Goal: Task Accomplishment & Management: Manage account settings

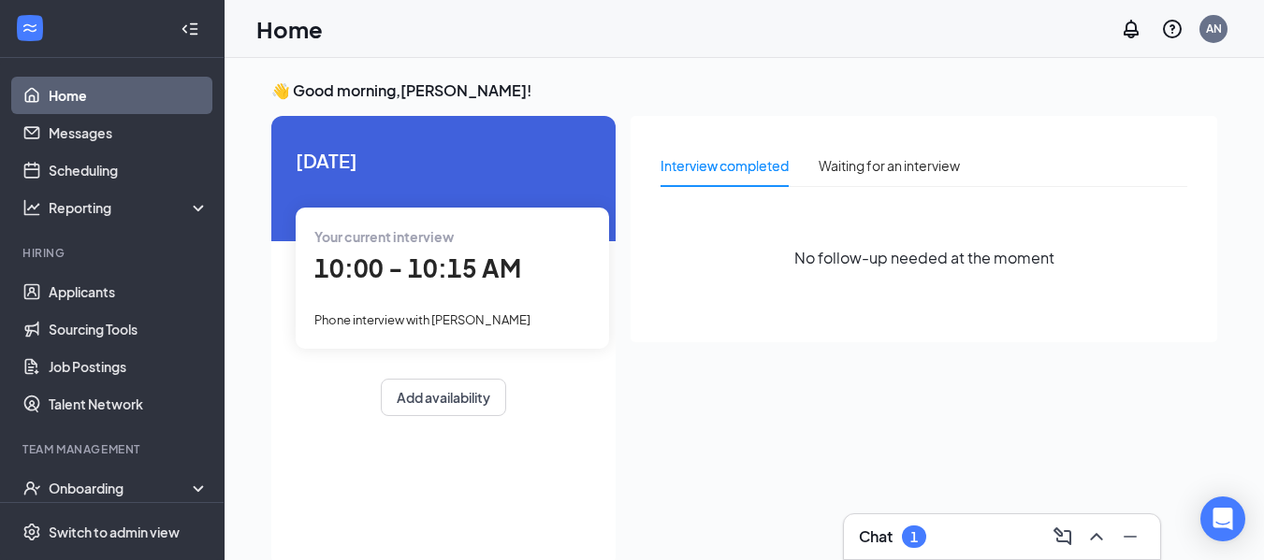
click at [483, 248] on div "Your current interview 10:00 - 10:15 AM Phone interview with Dakota Poolaw" at bounding box center [452, 278] width 313 height 140
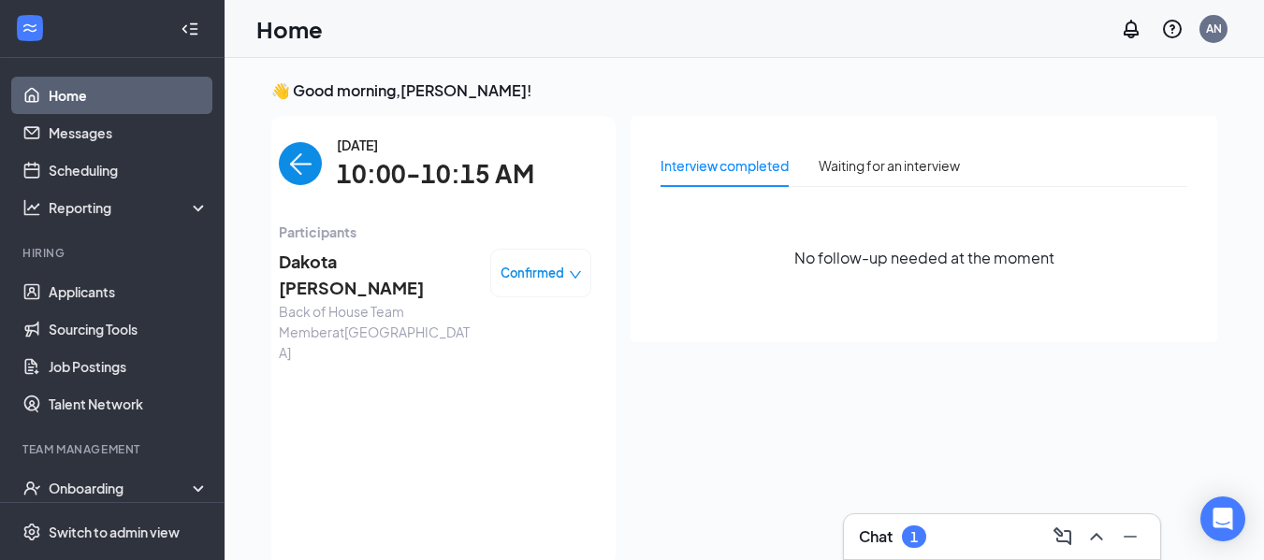
scroll to position [7, 0]
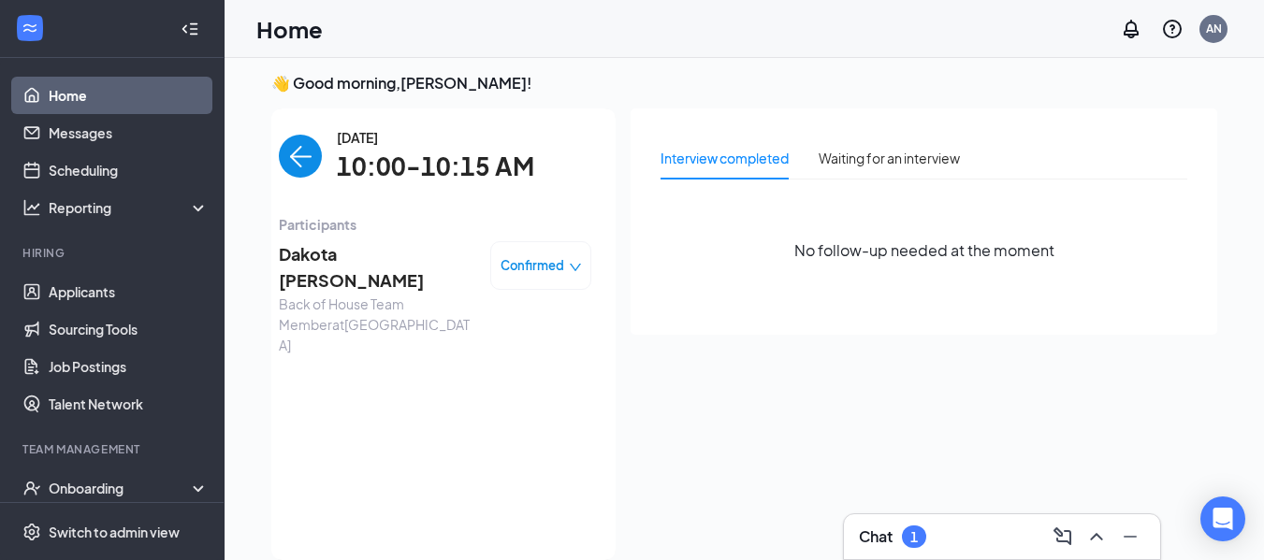
click at [483, 248] on div "Dakota Poolaw Back of House Team Member at Pleasant Grove Road Confirmed" at bounding box center [435, 298] width 313 height 115
click at [455, 235] on div "Dakota Poolaw Back of House Team Member at Pleasant Grove Road Confirmed" at bounding box center [435, 299] width 313 height 128
click at [462, 294] on span "Back of House Team Member at Pleasant Grove Road" at bounding box center [377, 325] width 196 height 62
click at [412, 251] on span "Dakota [PERSON_NAME]" at bounding box center [377, 267] width 196 height 53
click at [424, 254] on div "DP Dakota Poolaw Back of House Team Member at Pleasant Grove Road Phone intervi…" at bounding box center [632, 280] width 1264 height 560
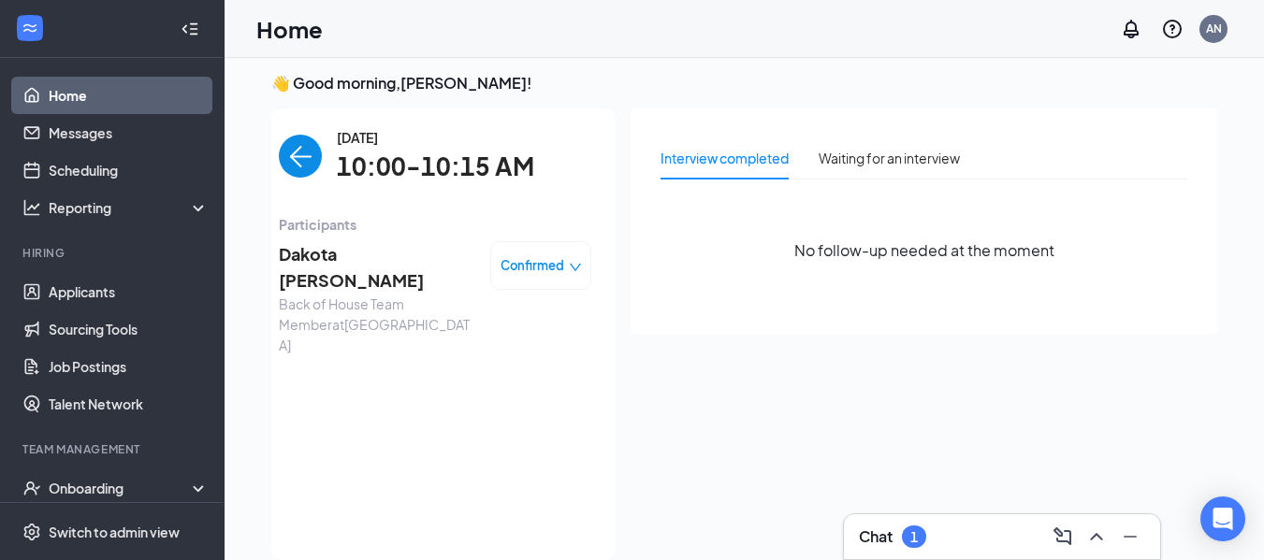
click at [495, 272] on div "Confirmed" at bounding box center [540, 265] width 101 height 49
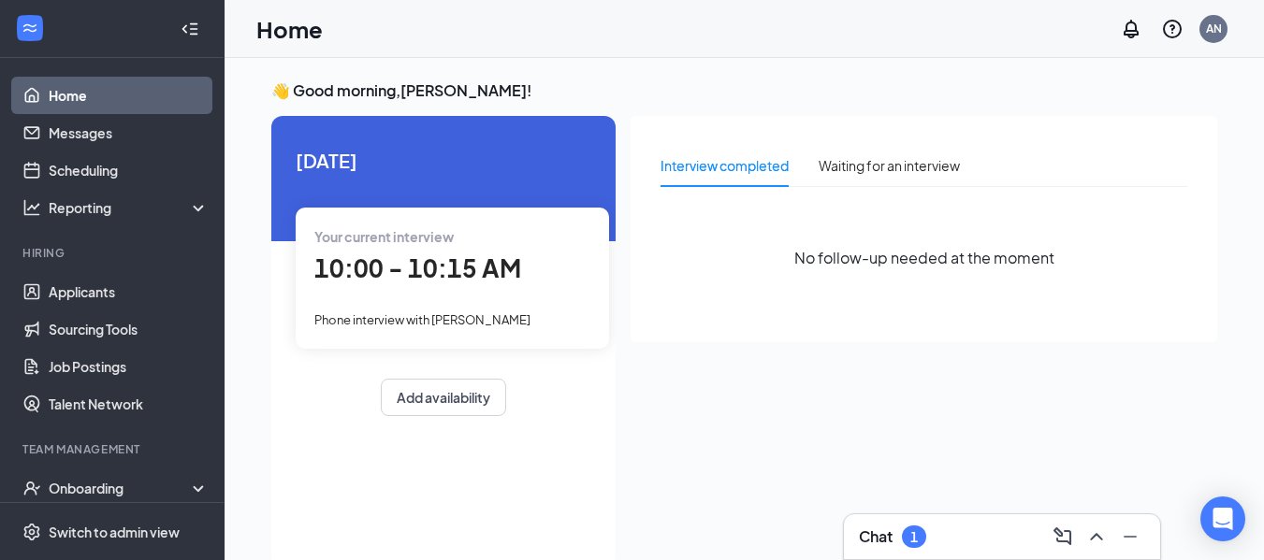
click at [393, 258] on span "10:00 - 10:15 AM" at bounding box center [417, 268] width 207 height 31
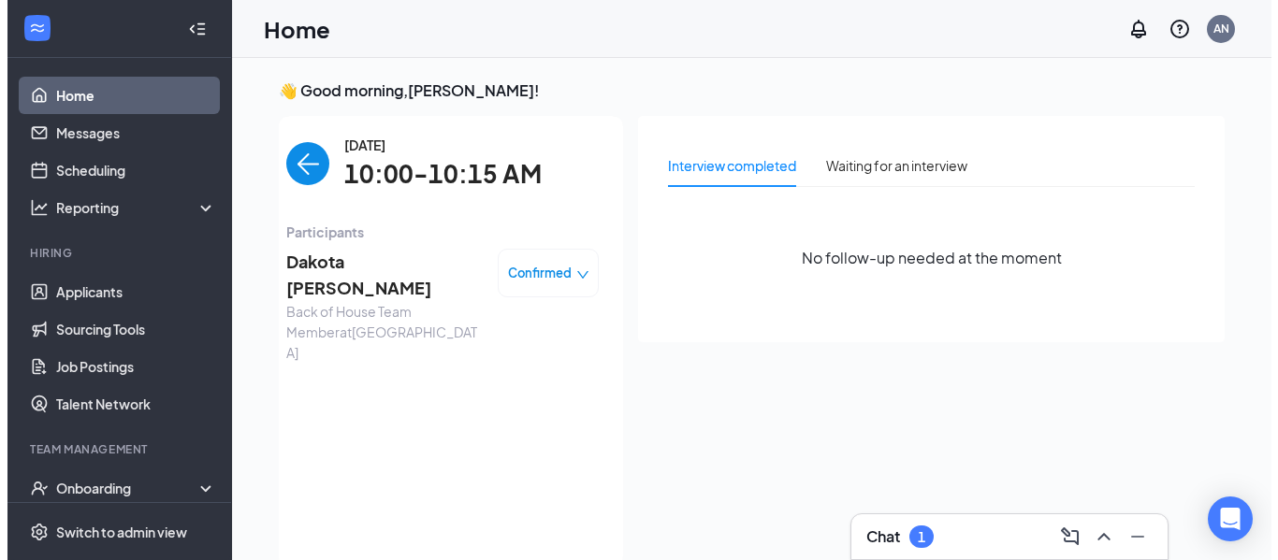
scroll to position [7, 0]
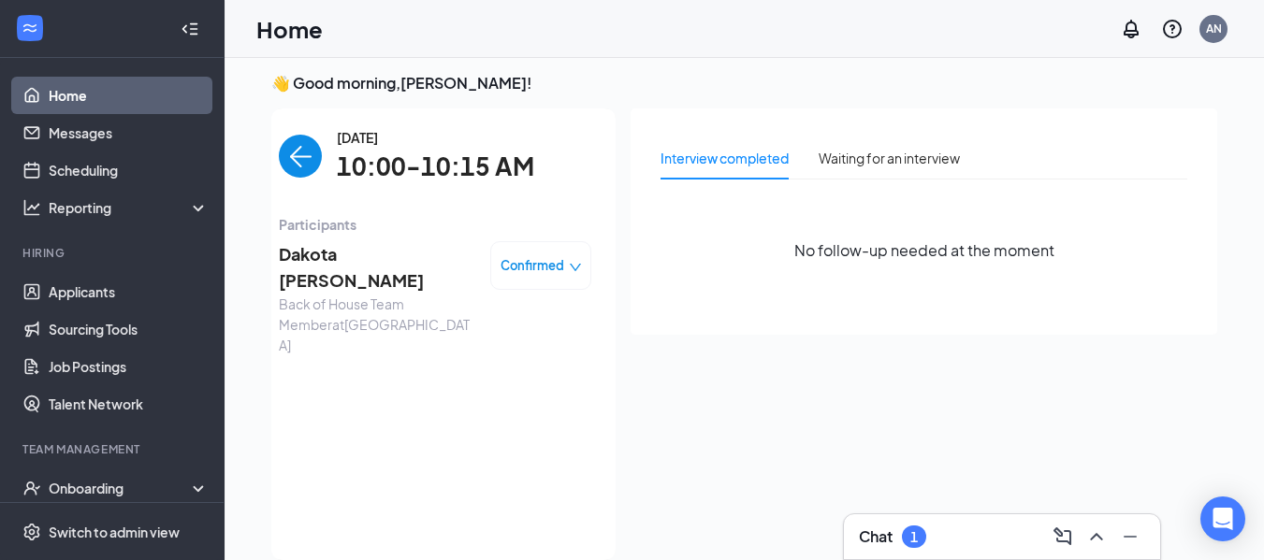
click at [393, 258] on span "Dakota [PERSON_NAME]" at bounding box center [377, 267] width 196 height 53
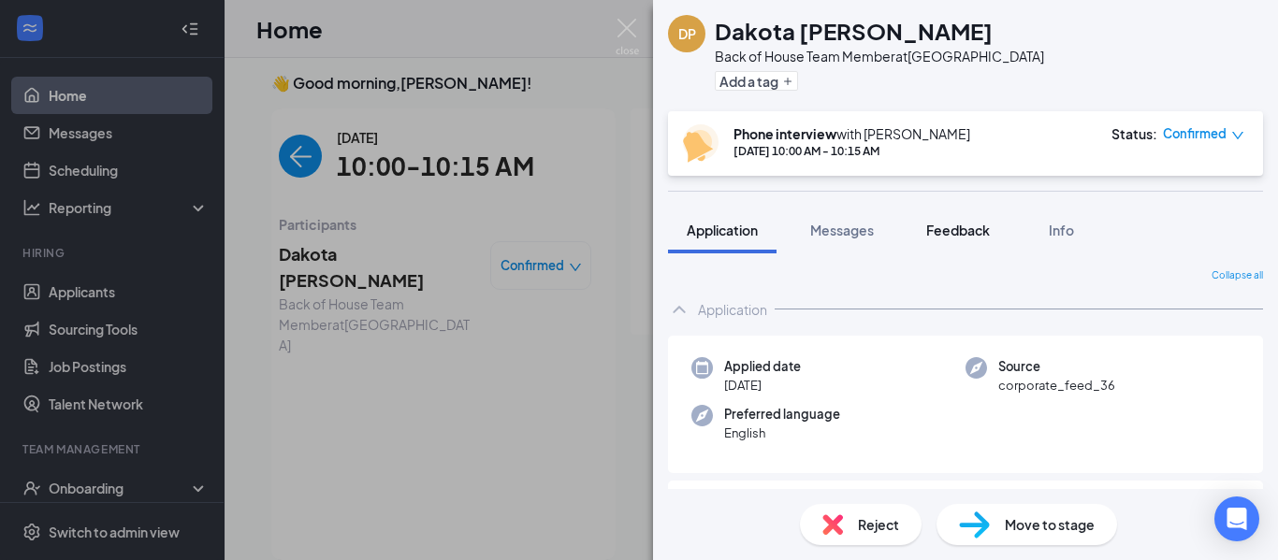
click at [950, 238] on span "Feedback" at bounding box center [958, 230] width 64 height 17
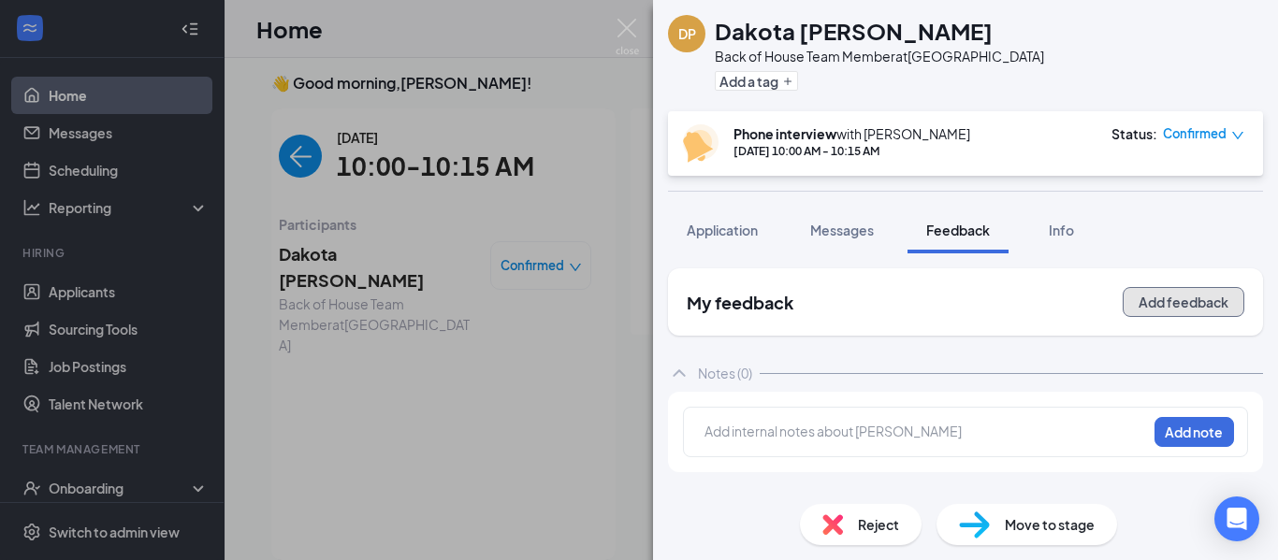
click at [1136, 292] on button "Add feedback" at bounding box center [1184, 302] width 122 height 30
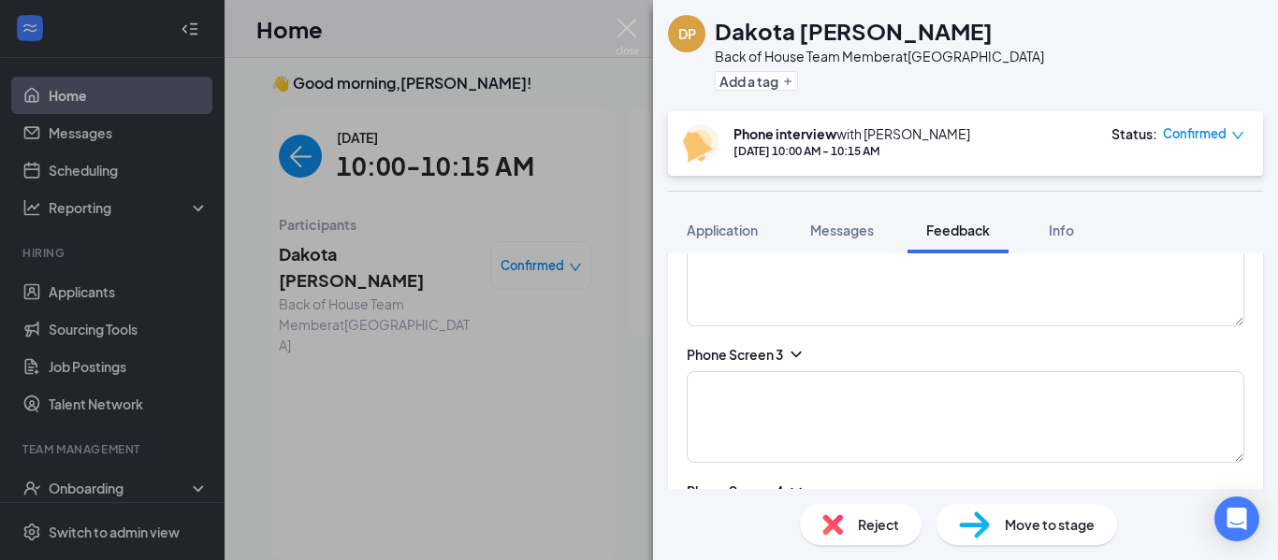
scroll to position [539, 0]
click at [793, 358] on icon "ChevronDown" at bounding box center [796, 353] width 19 height 19
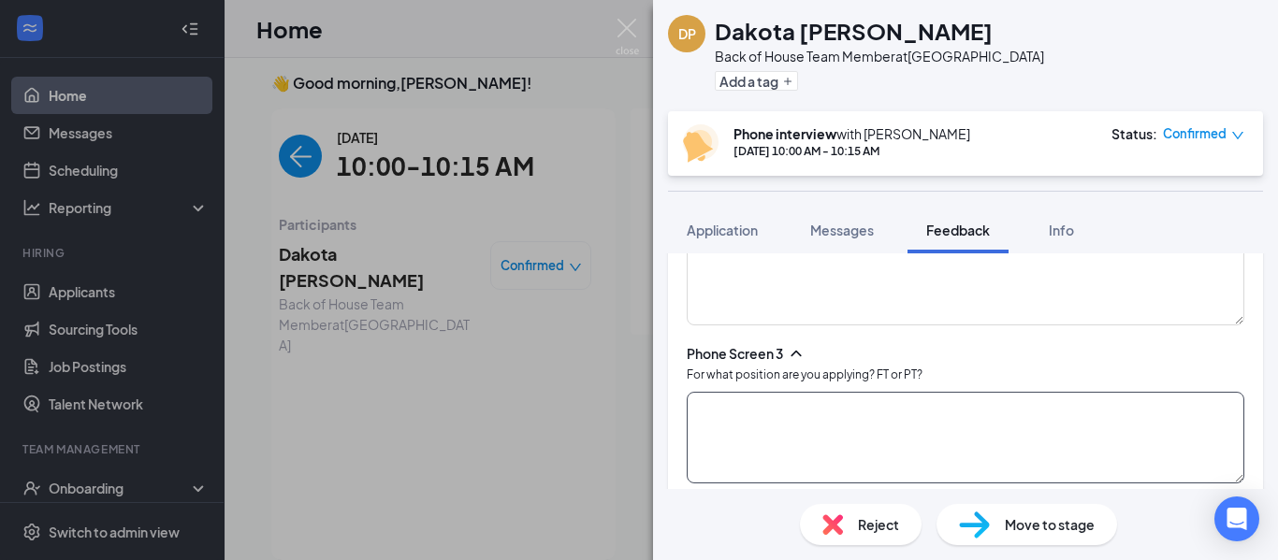
click at [809, 415] on textarea at bounding box center [966, 438] width 558 height 92
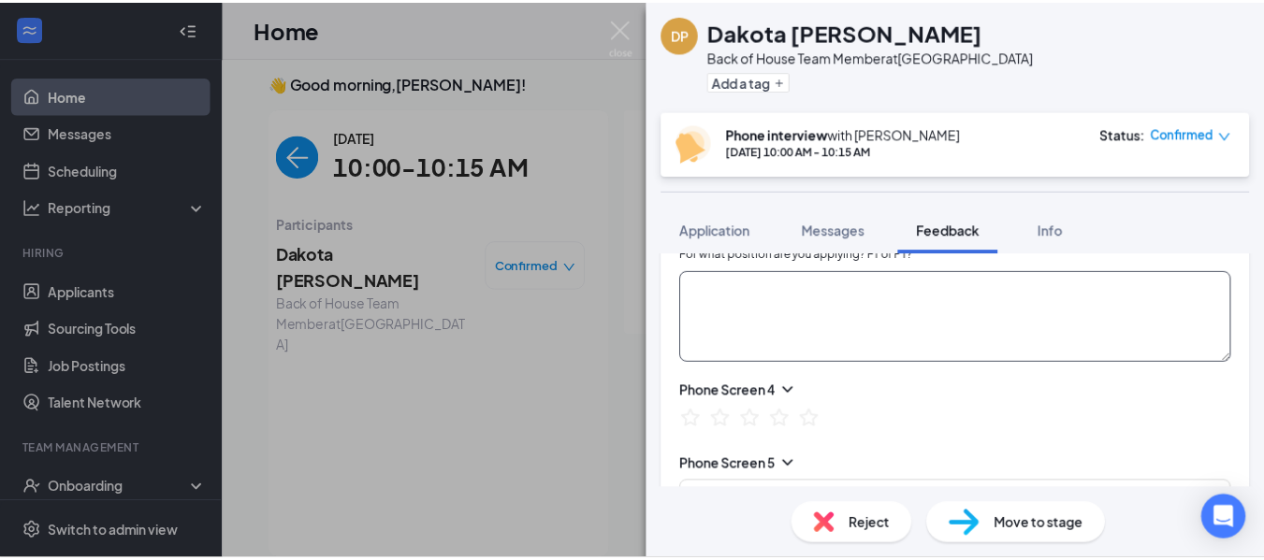
scroll to position [0, 0]
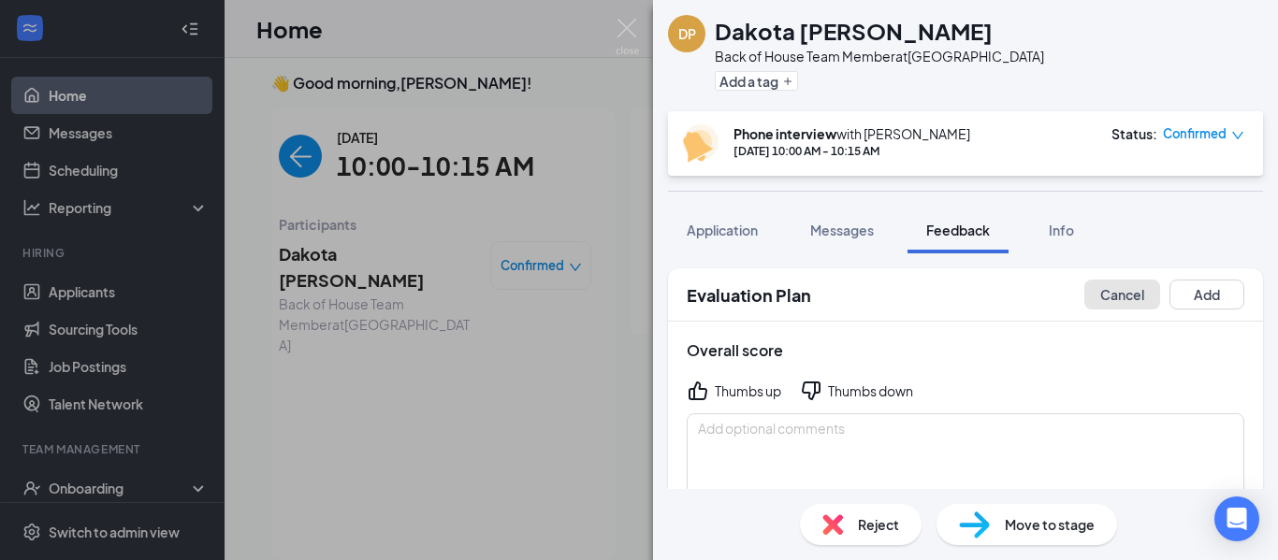
click at [1107, 294] on button "Cancel" at bounding box center [1122, 295] width 76 height 30
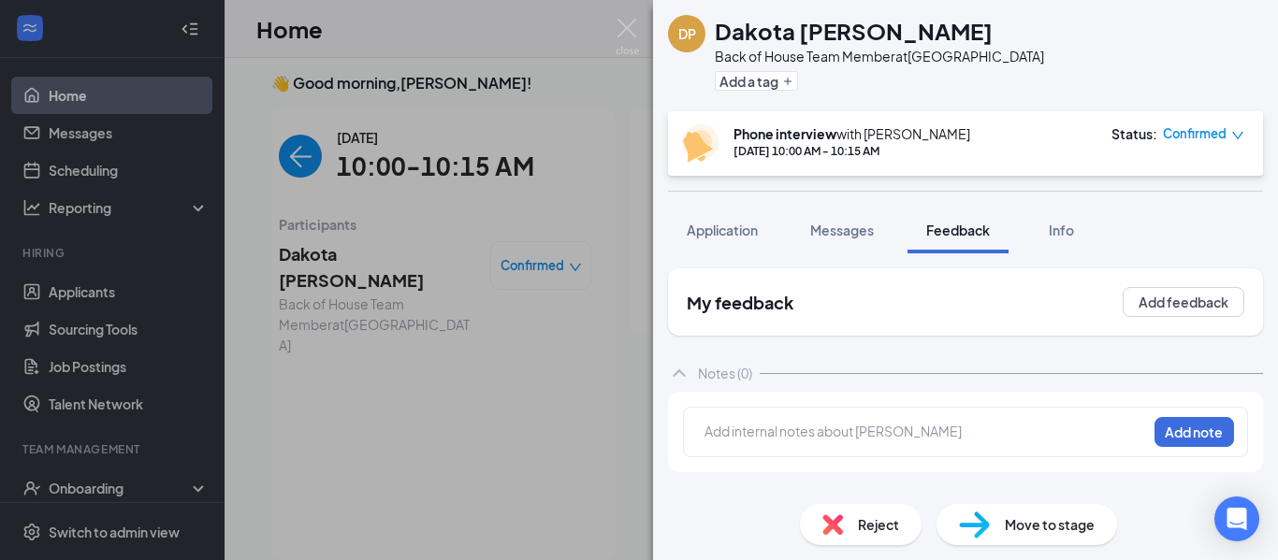
click at [879, 531] on span "Reject" at bounding box center [878, 525] width 41 height 21
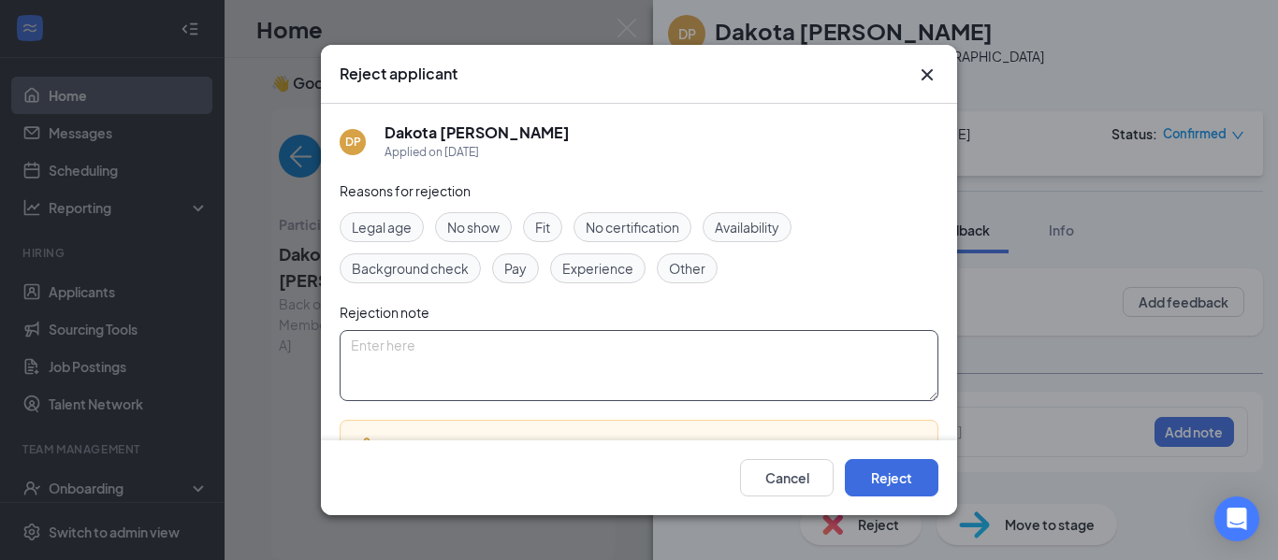
click at [620, 350] on textarea at bounding box center [639, 365] width 599 height 71
type textarea "meant to apply for [US_STATE]"
click at [887, 472] on button "Reject" at bounding box center [892, 477] width 94 height 37
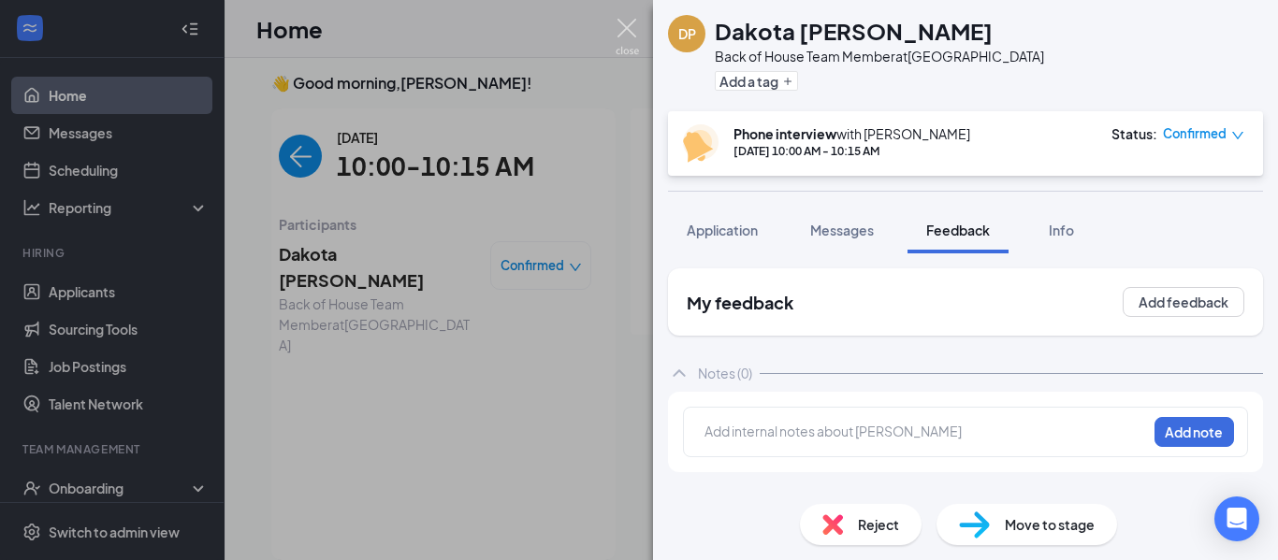
click at [624, 29] on img at bounding box center [627, 37] width 23 height 36
